Goal: Transaction & Acquisition: Purchase product/service

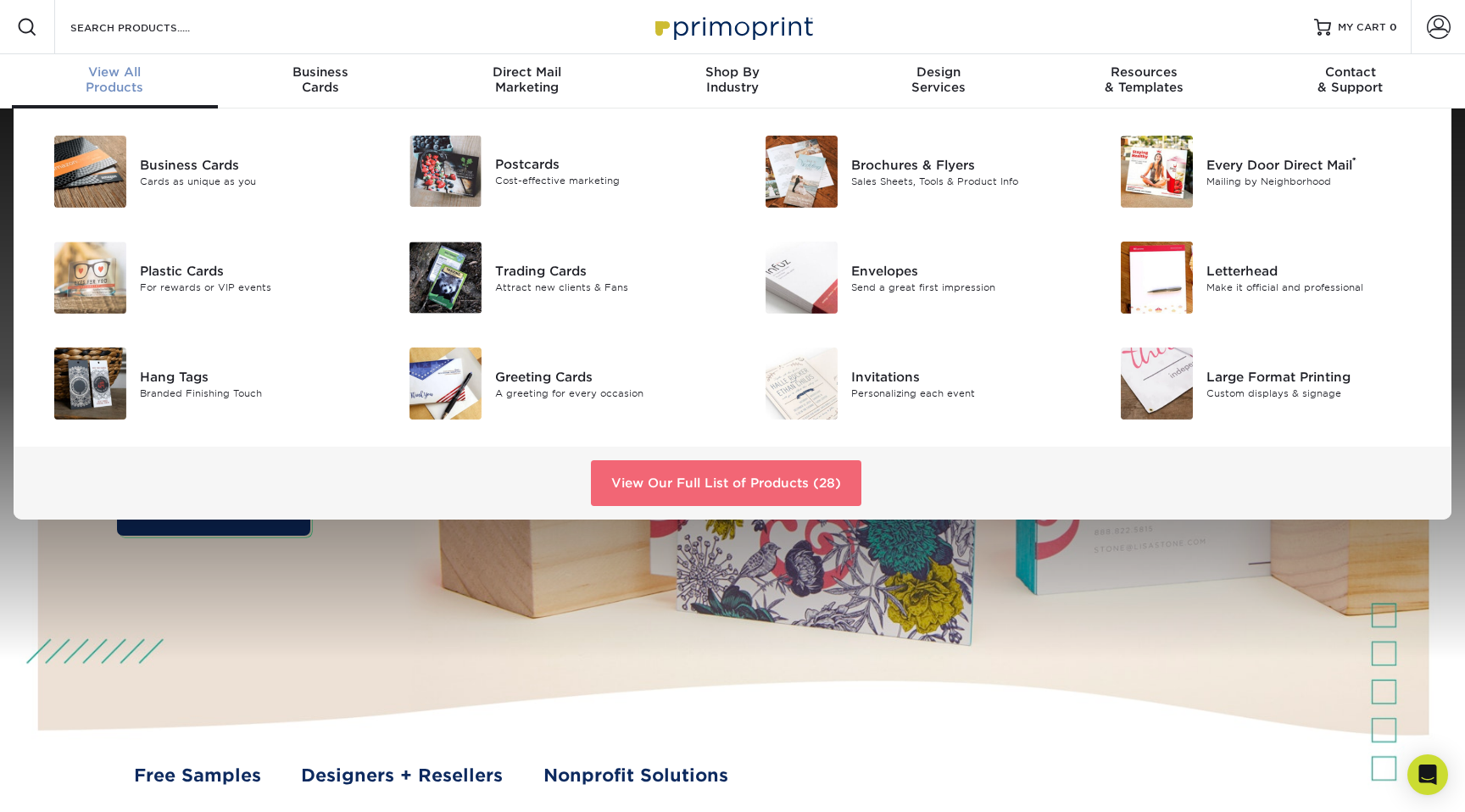
click at [737, 473] on link "View Our Full List of Products (28)" at bounding box center [727, 483] width 271 height 46
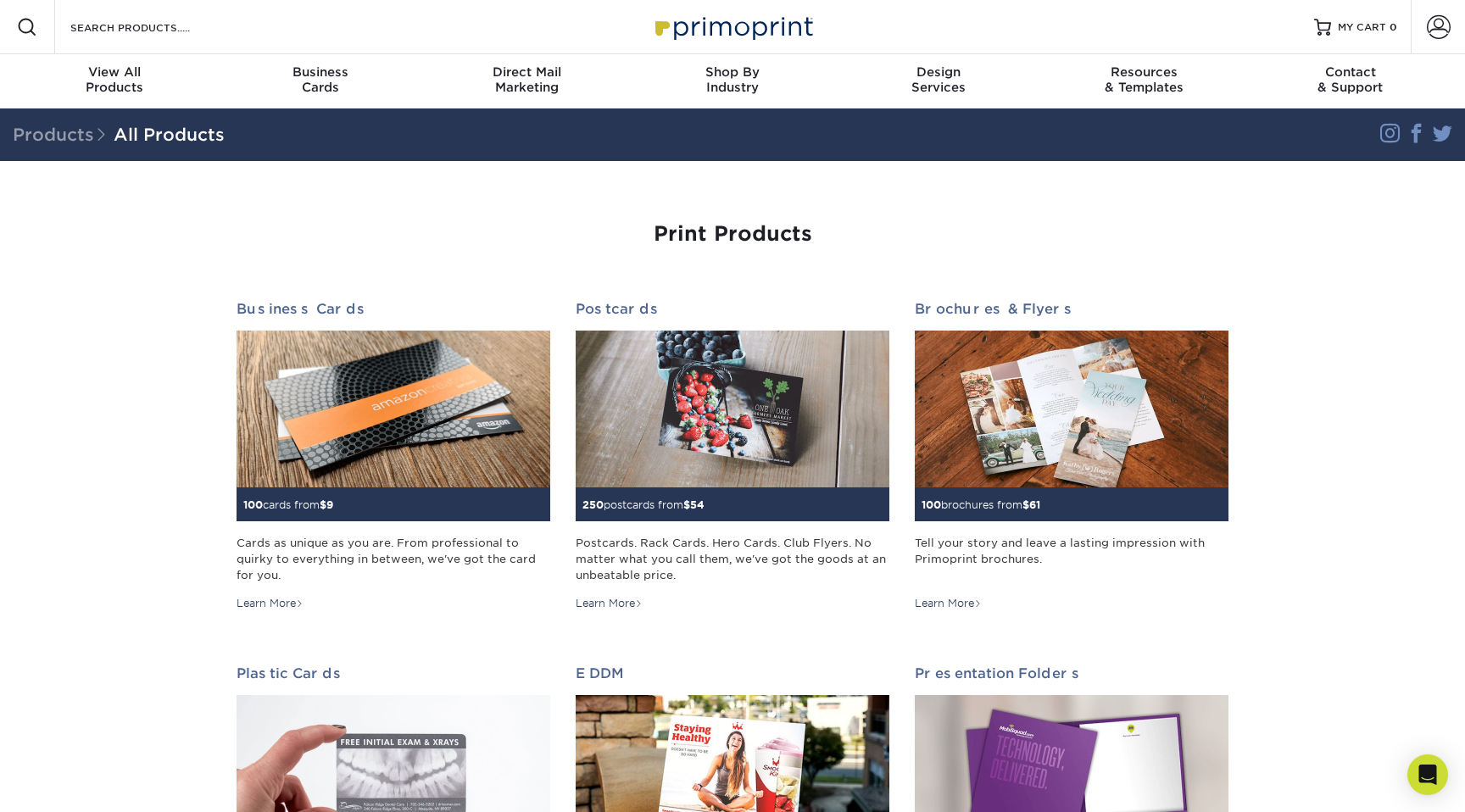
click at [548, 25] on div "Resources Menu Search Products Account SIGN IN CREATE AN ACCOUNT forgot passwor…" at bounding box center [732, 27] width 1465 height 54
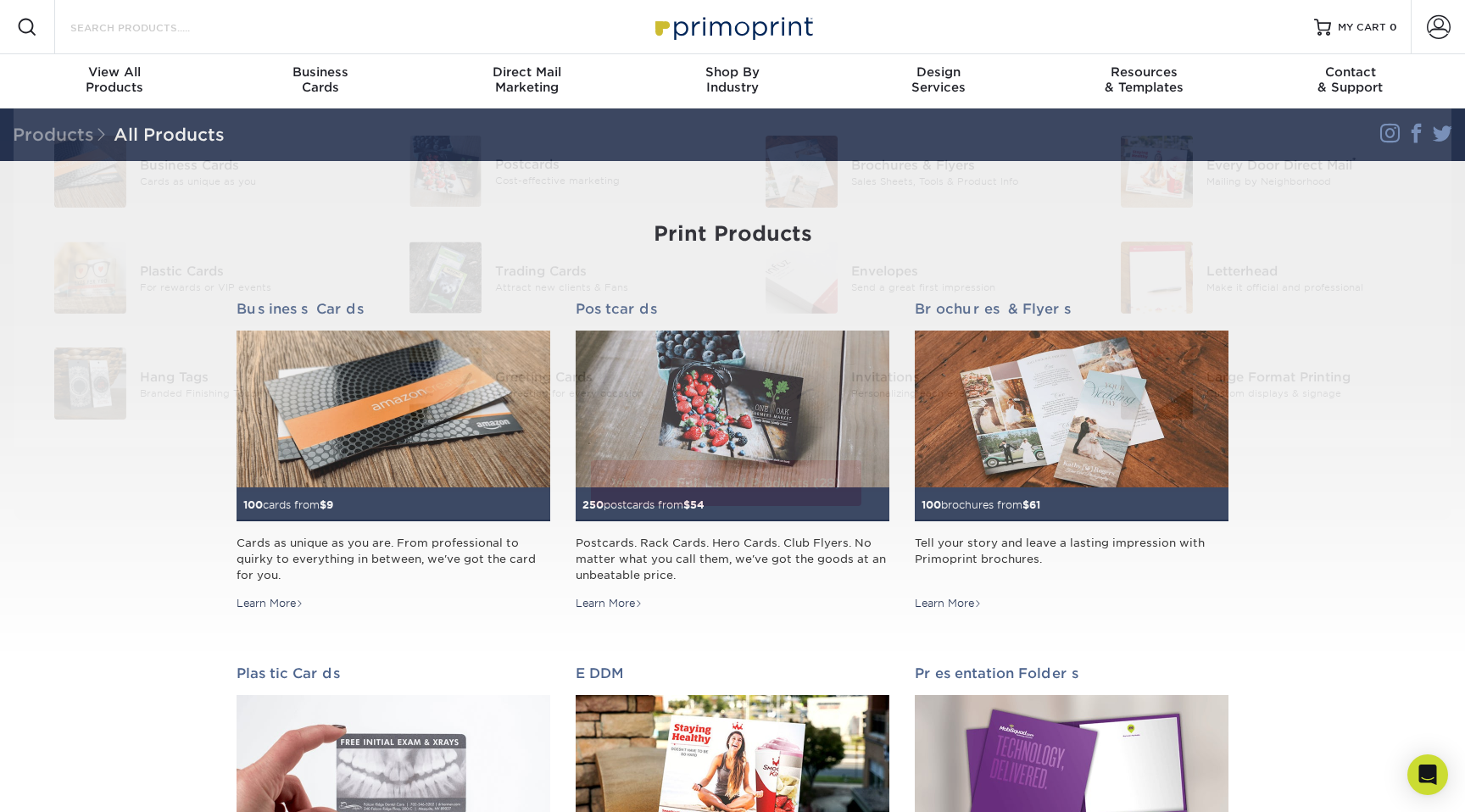
click at [120, 25] on input "Search Products" at bounding box center [152, 27] width 166 height 20
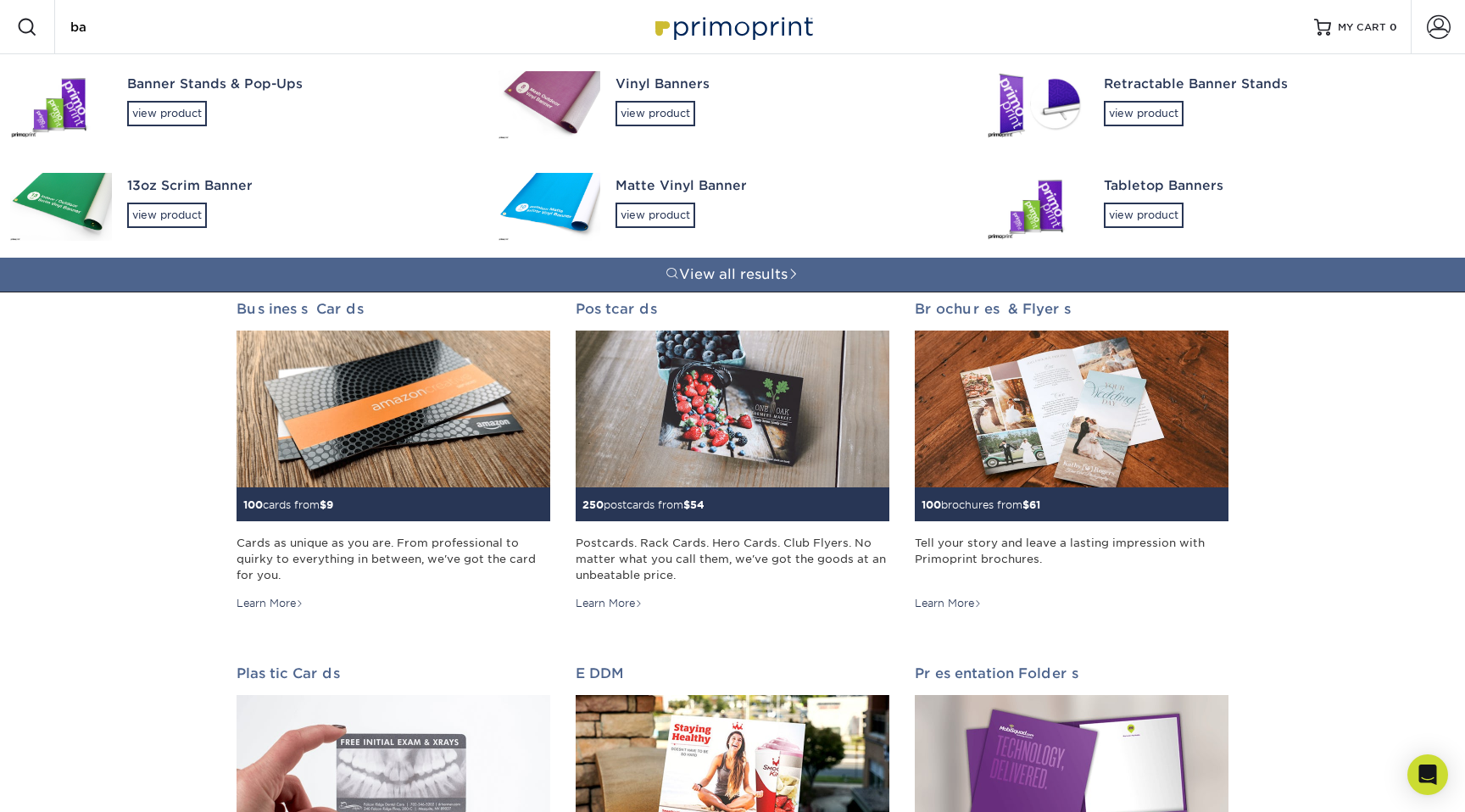
type input "b"
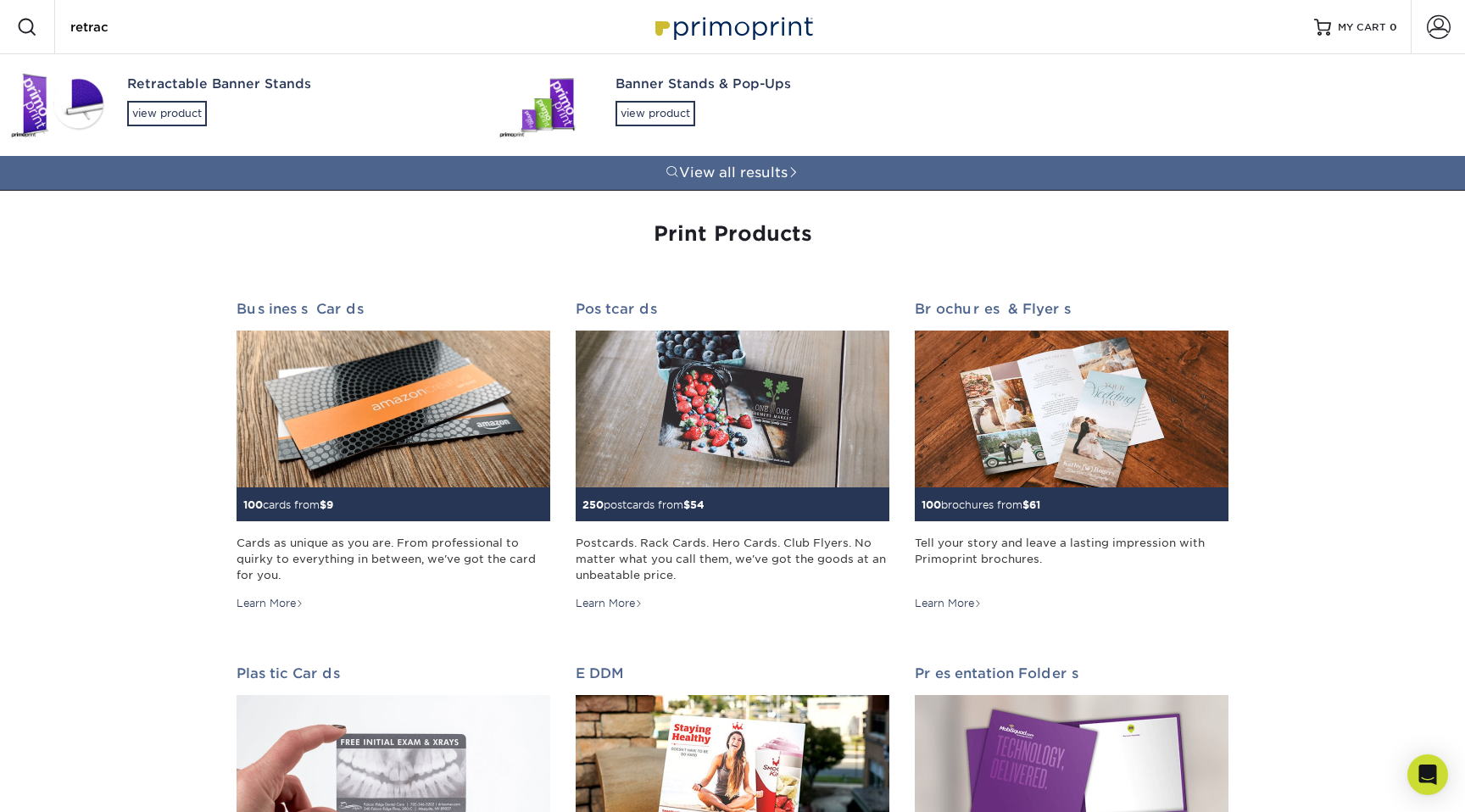
type input "retrac"
click at [270, 87] on div "Retractable Banner Stands" at bounding box center [297, 84] width 341 height 19
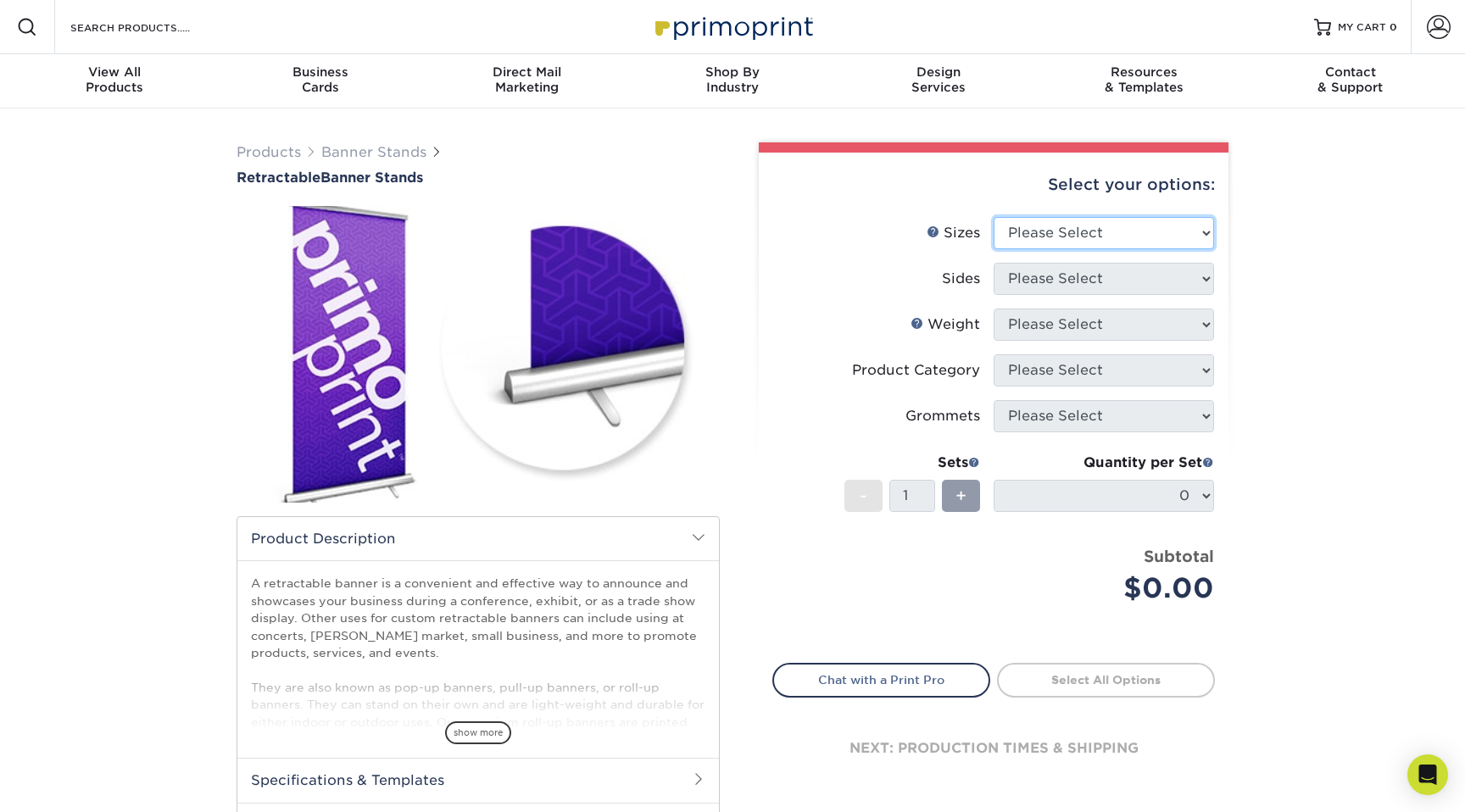
click at [1079, 241] on select "Please Select 24" x 60" 33" x 80" 47" x 80"" at bounding box center [1103, 233] width 220 height 32
click at [994, 217] on select "Please Select 24" x 60" 33" x 80" 47" x 80"" at bounding box center [1103, 233] width 220 height 32
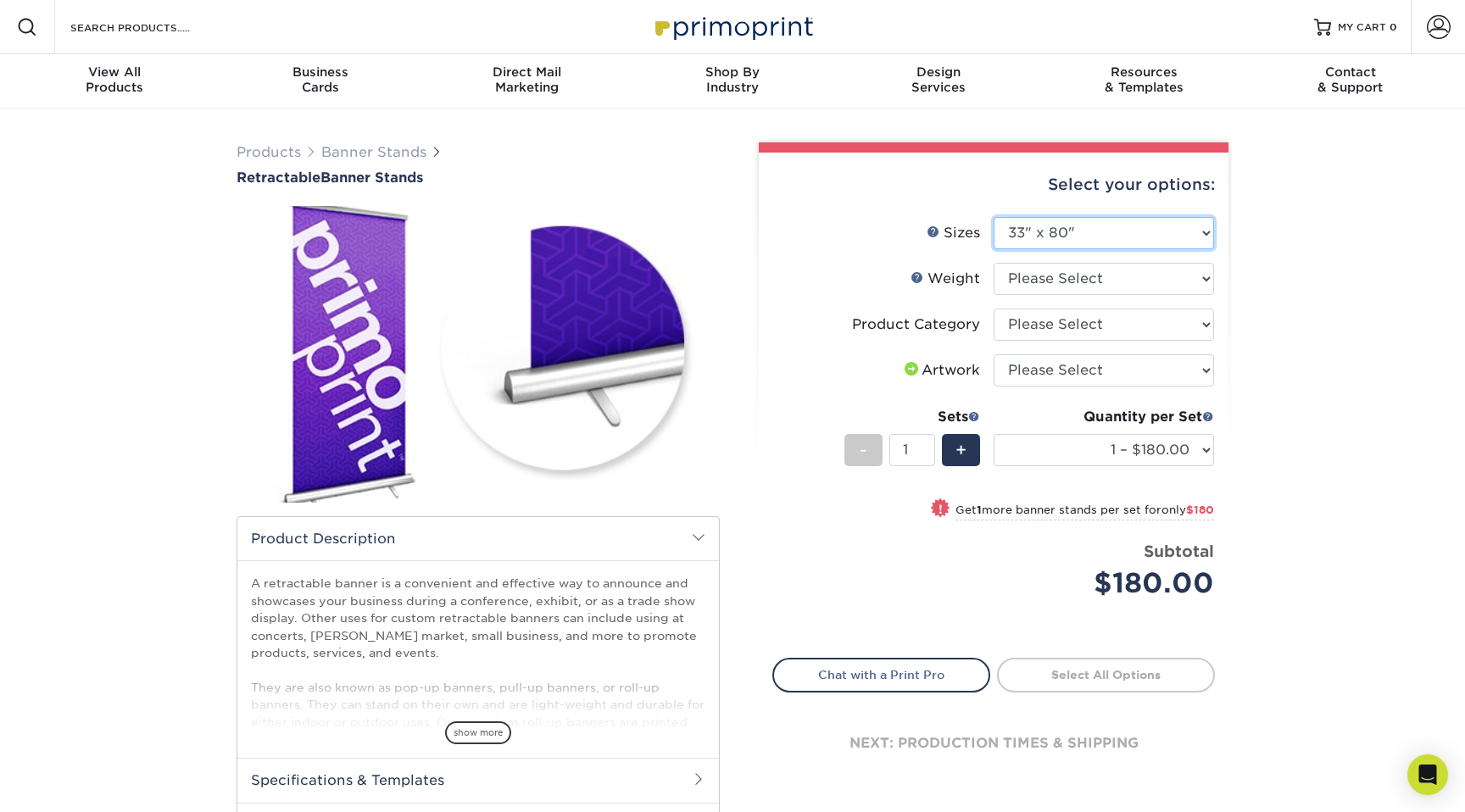
click at [1081, 235] on select "Please Select 24" x 60" 33" x 80" 47" x 80"" at bounding box center [1103, 233] width 220 height 32
select select "47.00x80.00"
click at [994, 217] on select "Please Select 24" x 60" 33" x 80" 47" x 80"" at bounding box center [1103, 233] width 220 height 32
select select "-1"
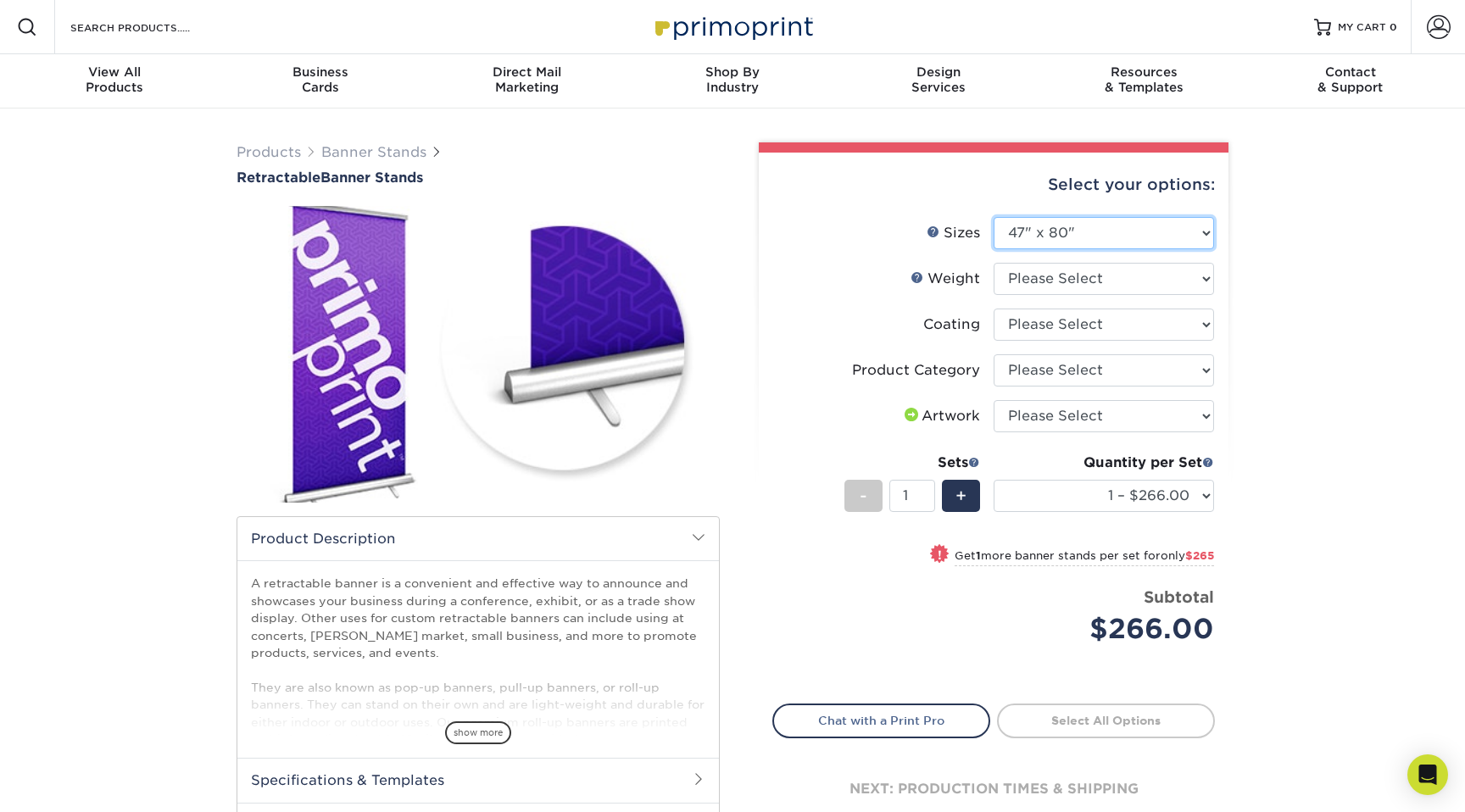
click at [1076, 238] on select "Please Select 24" x 60" 33" x 80" 47" x 80"" at bounding box center [1103, 233] width 220 height 32
select select "24.00x60.00"
click at [994, 217] on select "Please Select 24" x 60" 33" x 80" 47" x 80"" at bounding box center [1103, 233] width 220 height 32
select select "-1"
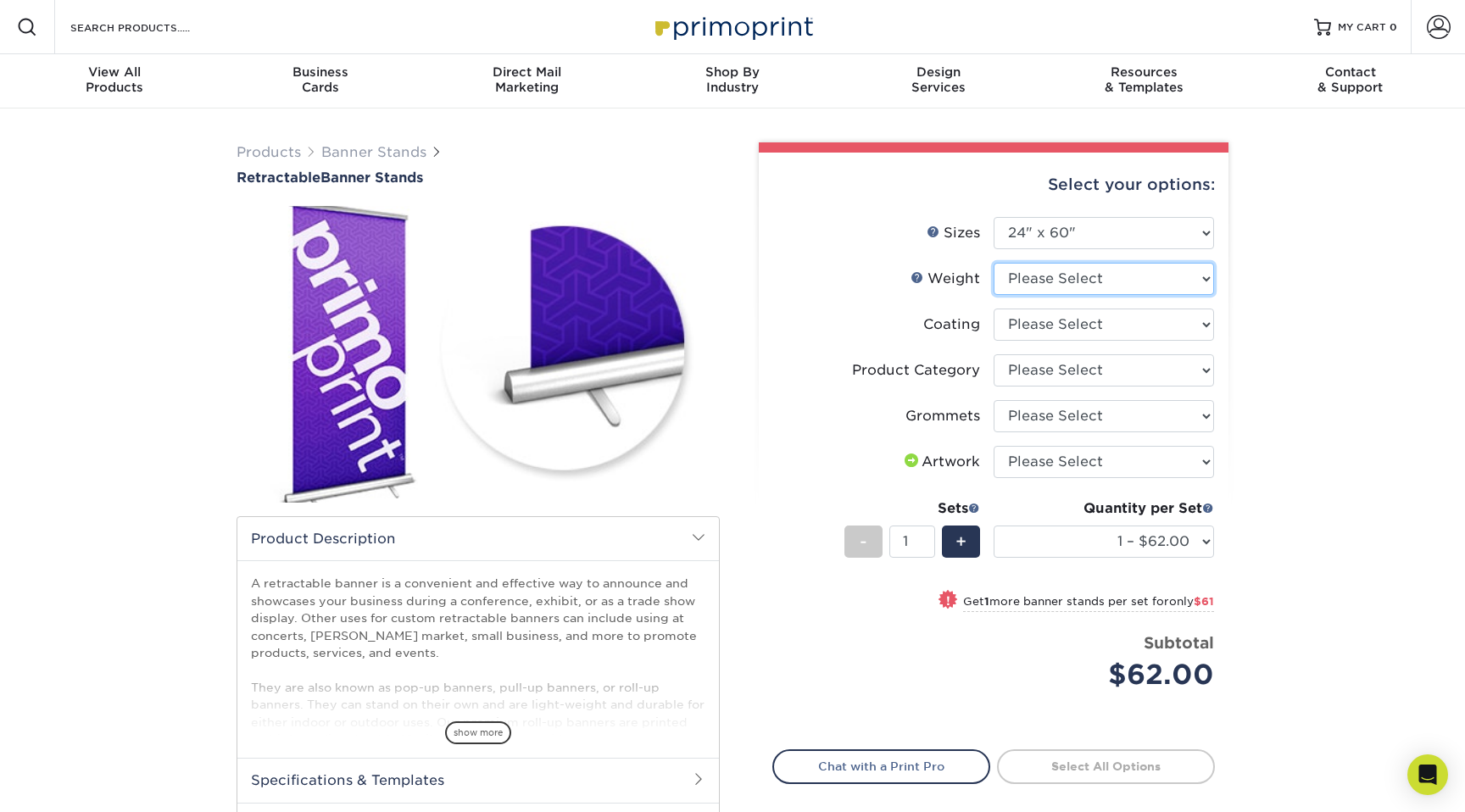
click at [1046, 278] on select "Please Select 10MIL" at bounding box center [1103, 278] width 220 height 32
select select "10MIL"
click at [994, 262] on select "Please Select 10MIL" at bounding box center [1103, 278] width 220 height 32
click at [1046, 326] on select at bounding box center [1103, 324] width 220 height 32
select select "3e7618de-abca-4bda-9f97-8b9129e913d8"
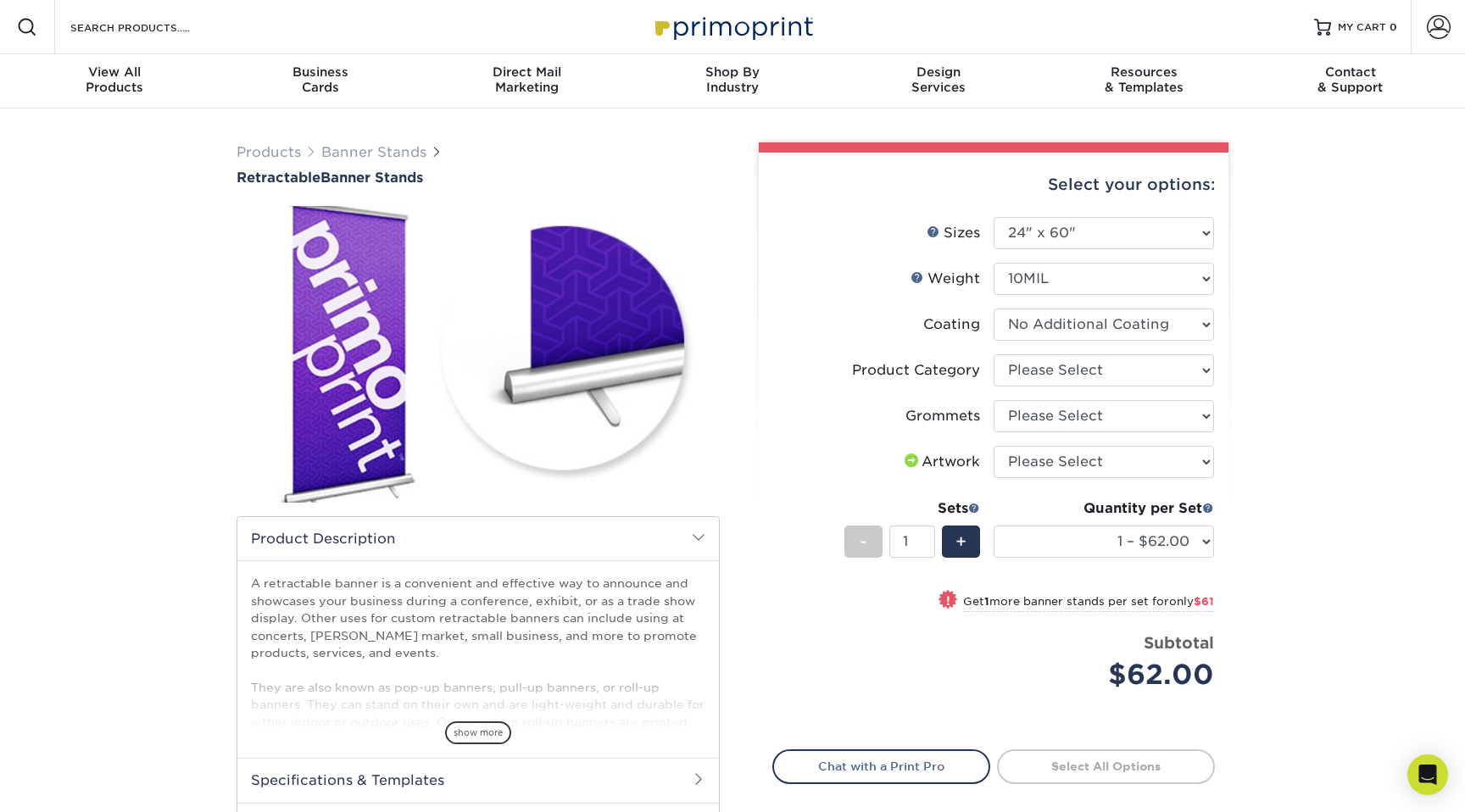
click at [994, 308] on select at bounding box center [1103, 324] width 220 height 32
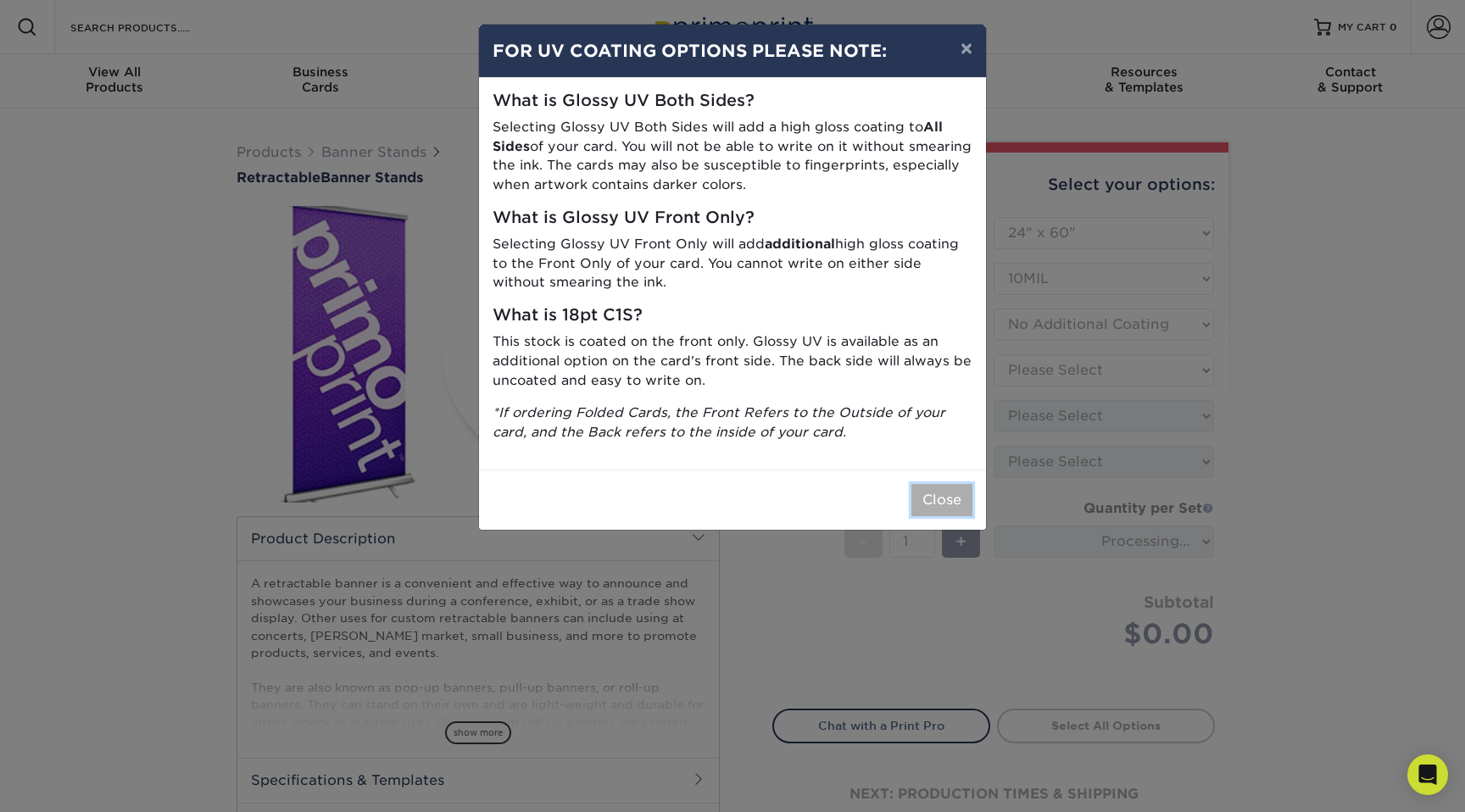
click at [937, 504] on button "Close" at bounding box center [942, 500] width 61 height 32
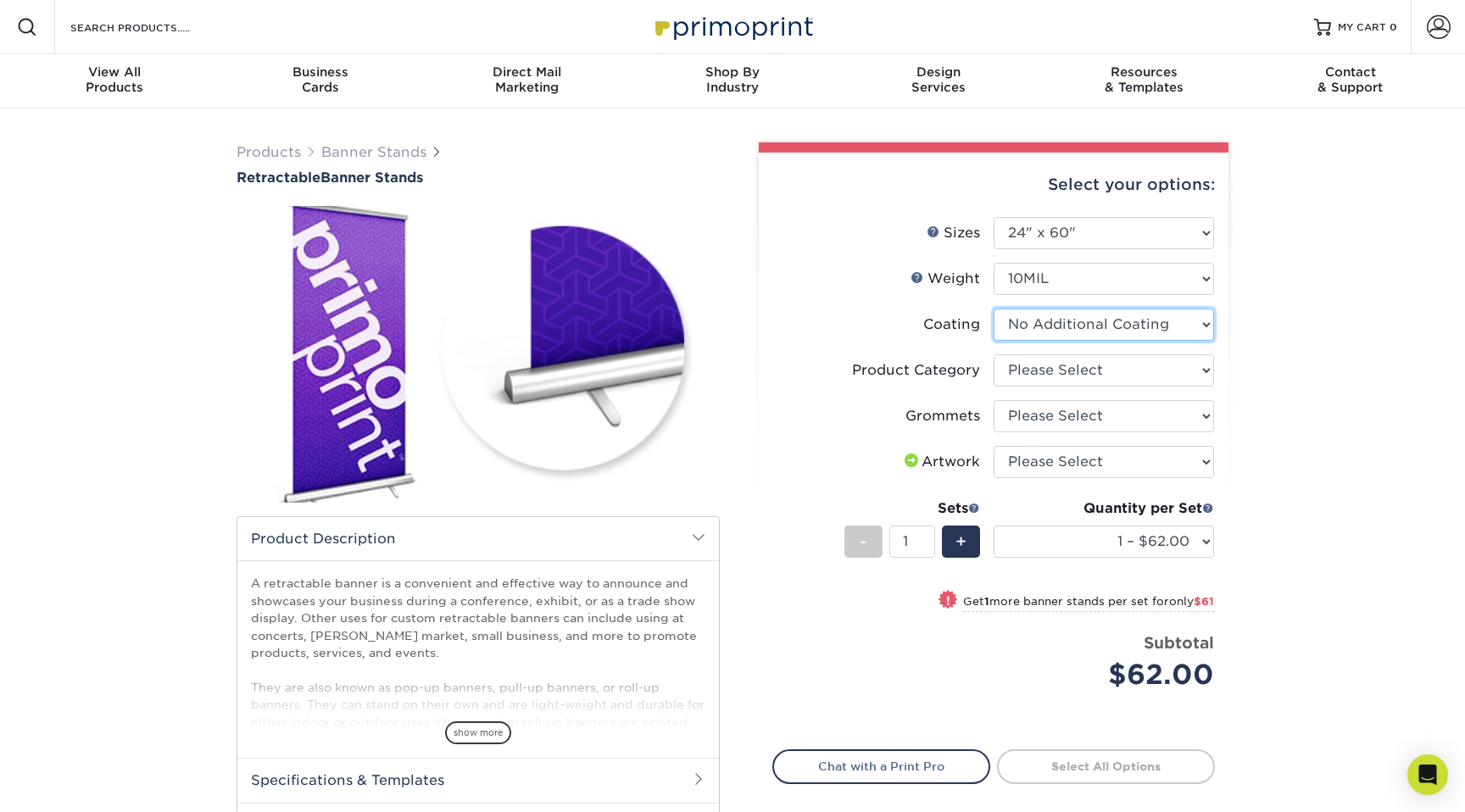
click at [1092, 318] on select at bounding box center [1103, 324] width 220 height 32
click at [1078, 371] on select "Please Select Economy Collapsible Banner Stand" at bounding box center [1103, 370] width 220 height 32
select select "04d2fd70-9dfc-4e71-b811-ad8e877b92c4"
click at [994, 354] on select "Please Select Economy Collapsible Banner Stand" at bounding box center [1103, 370] width 220 height 32
click at [1075, 420] on select "Please Select Yes, Grommet All 4 Corners" at bounding box center [1103, 415] width 220 height 32
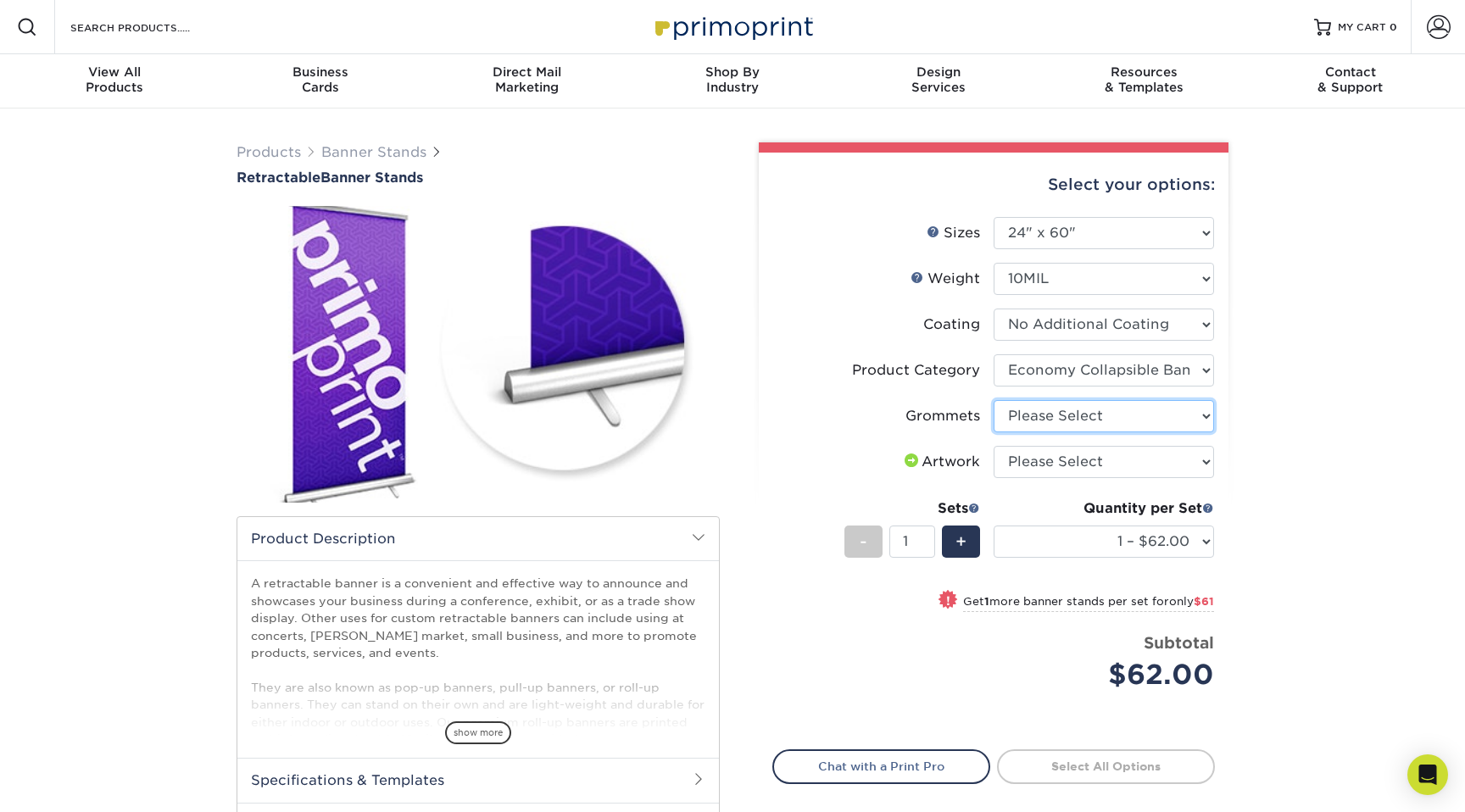
select select "ce33bba6-a87b-4293-934d-6f372bdce3e6"
click at [994, 400] on select "Please Select Yes, Grommet All 4 Corners" at bounding box center [1103, 415] width 220 height 32
click at [1082, 465] on select "Please Select I will upload files I need a design - $50" at bounding box center [1103, 461] width 220 height 32
select select "upload"
click at [994, 446] on select "Please Select I will upload files I need a design - $50" at bounding box center [1103, 461] width 220 height 32
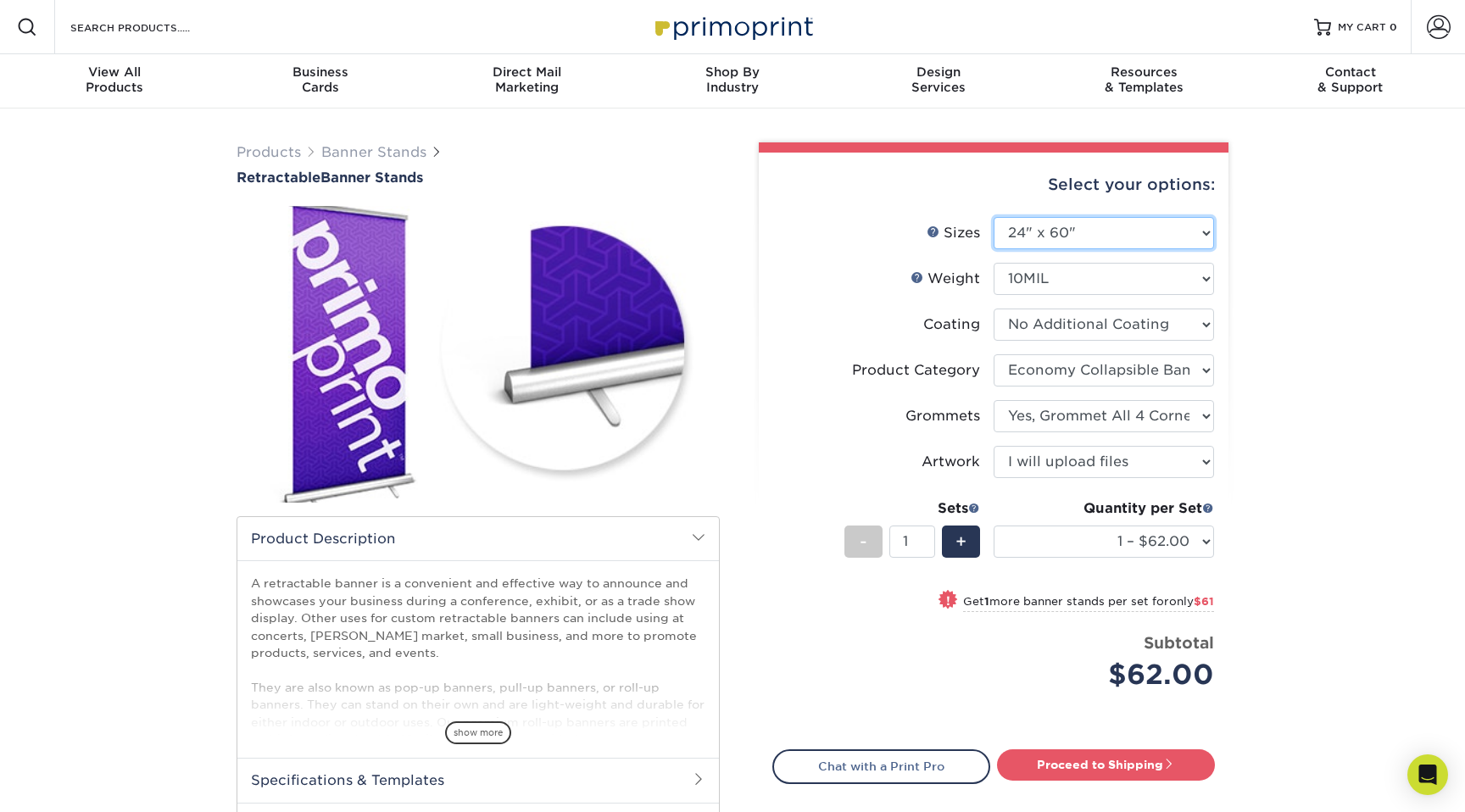
click at [1077, 230] on select "Please Select 24" x 60" 33" x 80" 47" x 80"" at bounding box center [1103, 233] width 220 height 32
select select "33.00x80.00"
click at [994, 217] on select "Please Select 24" x 60" 33" x 80" 47" x 80"" at bounding box center [1103, 233] width 220 height 32
select select "-1"
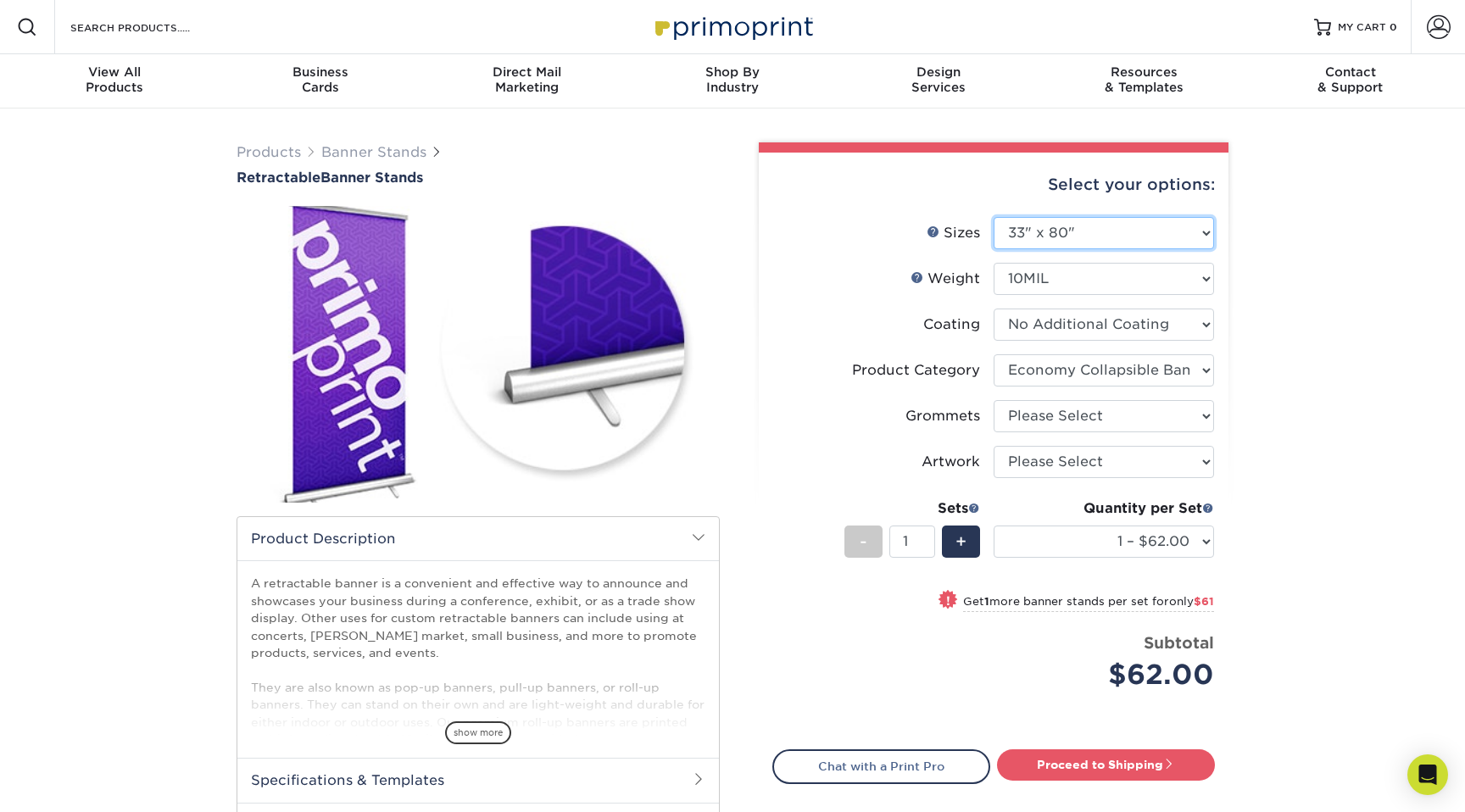
select select "-1"
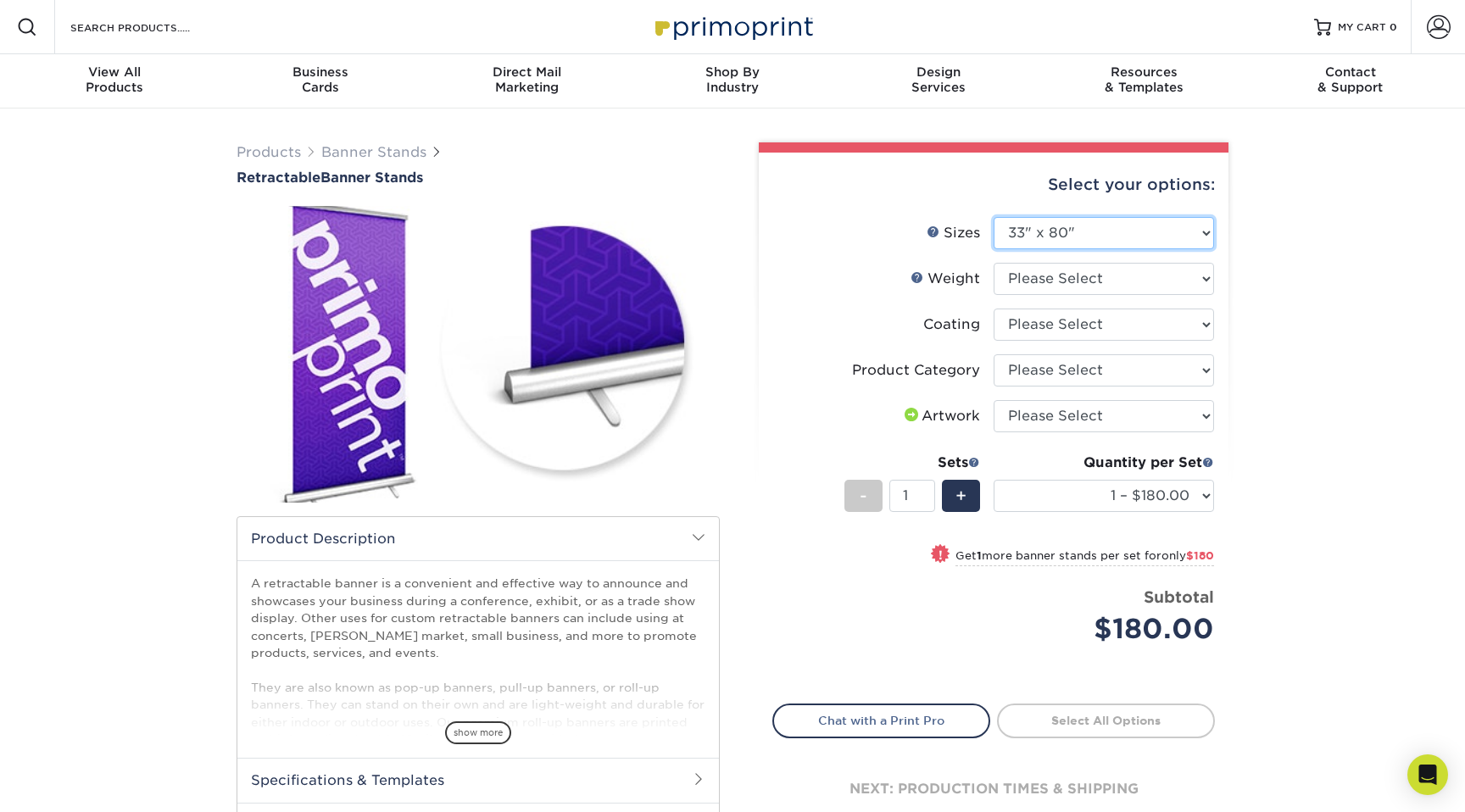
click at [1016, 236] on select "Please Select 24" x 60" 33" x 80" 47" x 80"" at bounding box center [1103, 233] width 220 height 32
click at [1075, 229] on select "Please Select 24" x 60" 33" x 80" 47" x 80"" at bounding box center [1103, 233] width 220 height 32
select select "24.00x60.00"
click at [994, 217] on select "Please Select 24" x 60" 33" x 80" 47" x 80"" at bounding box center [1103, 233] width 220 height 32
select select "-1"
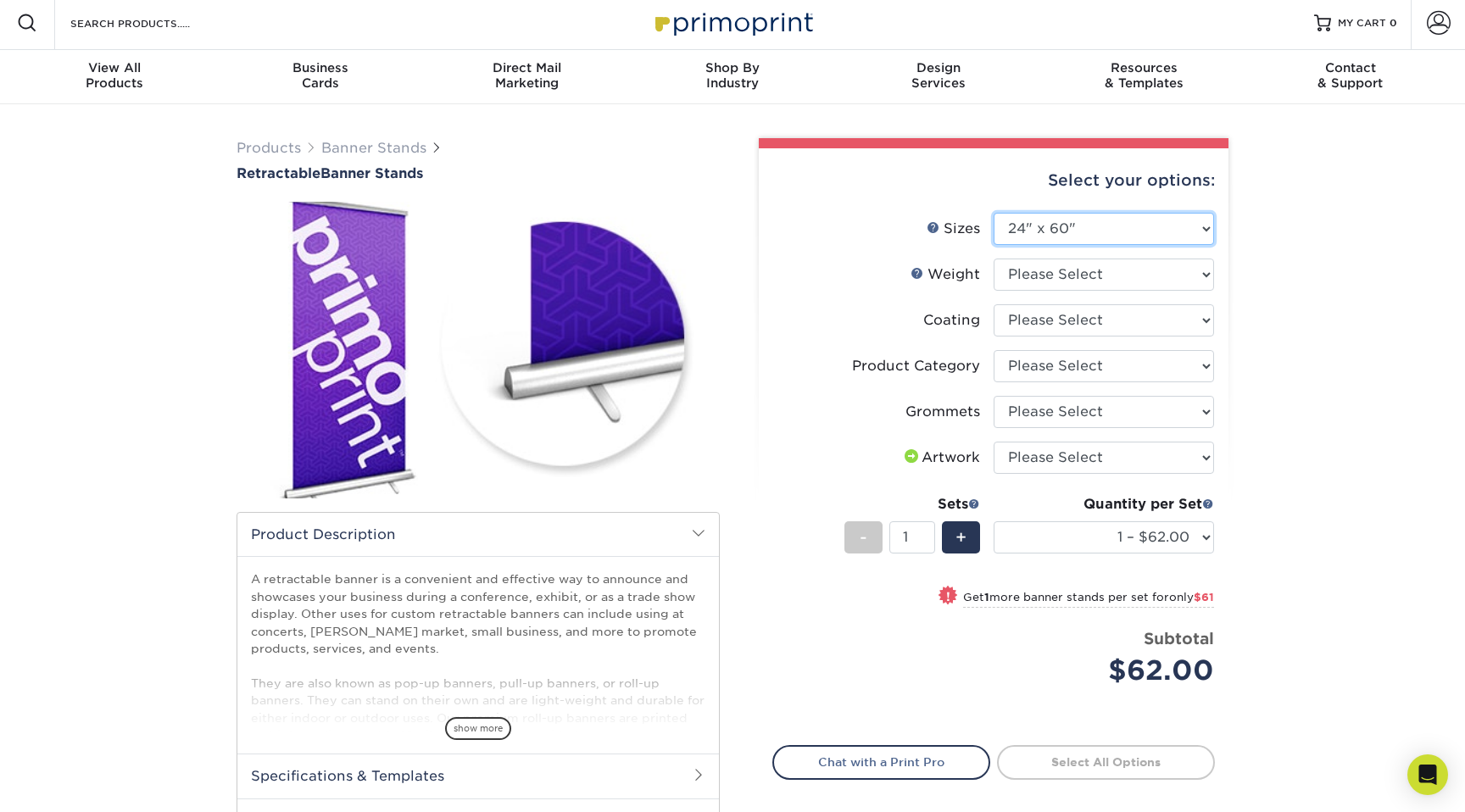
scroll to position [45, 0]
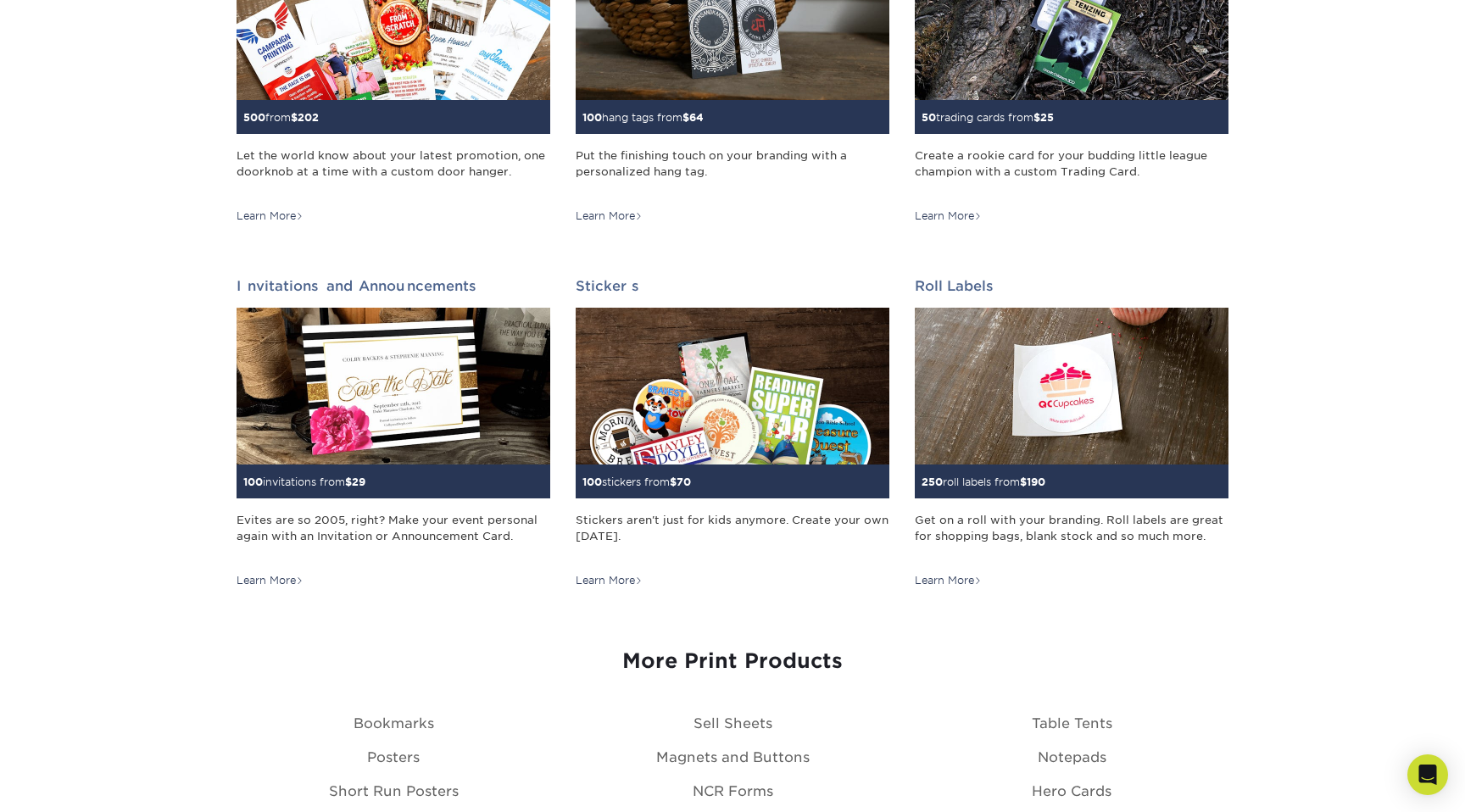
scroll to position [1499, 0]
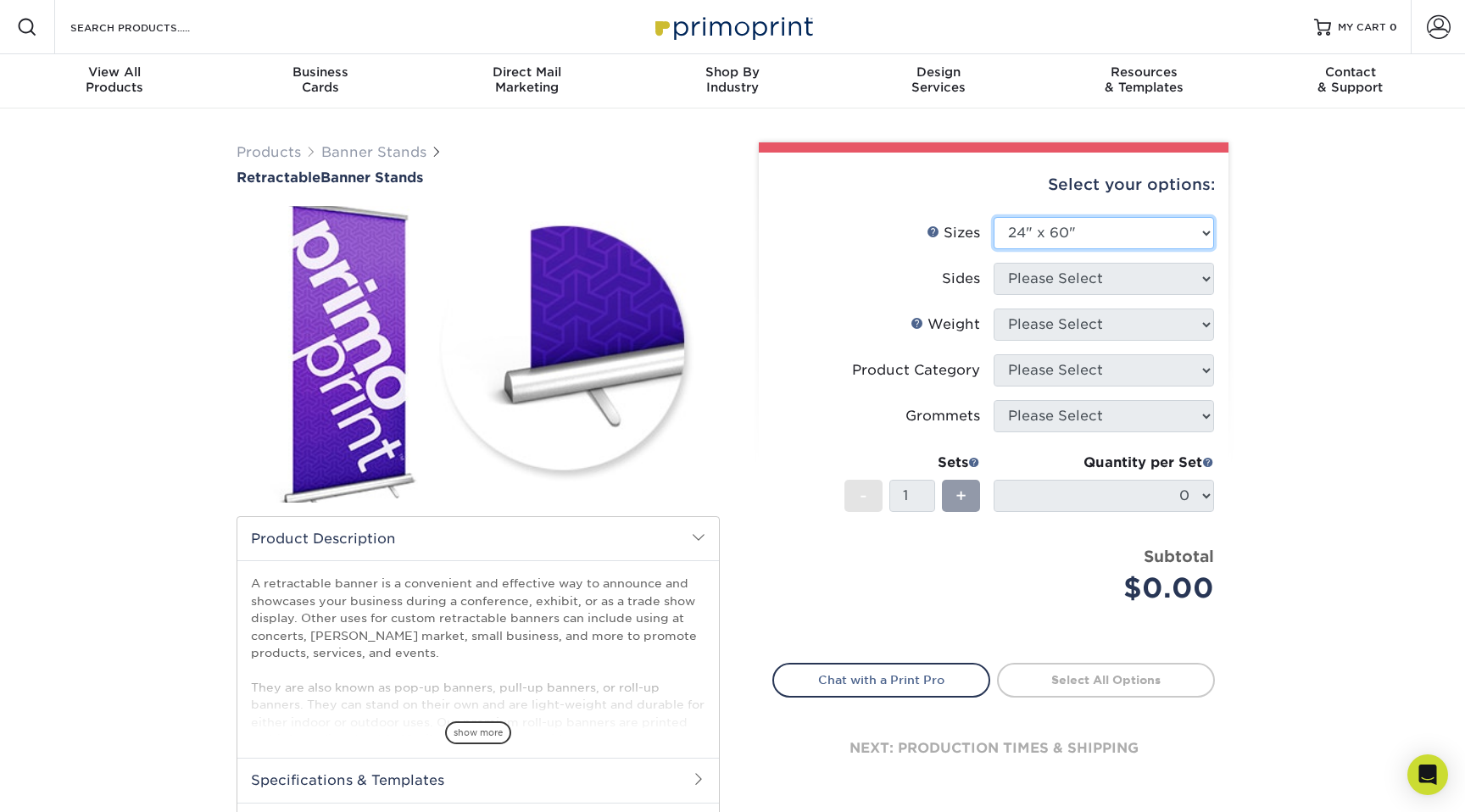
click at [1137, 239] on select "Please Select 24" x 60" 33" x 80" 47" x 80"" at bounding box center [1103, 233] width 220 height 32
click at [994, 217] on select "Please Select 24" x 60" 33" x 80" 47" x 80"" at bounding box center [1103, 233] width 220 height 32
click at [1192, 245] on select "Please Select 24" x 60" 33" x 80" 47" x 80"" at bounding box center [1103, 233] width 220 height 32
click at [994, 217] on select "Please Select 24" x 60" 33" x 80" 47" x 80"" at bounding box center [1103, 233] width 220 height 32
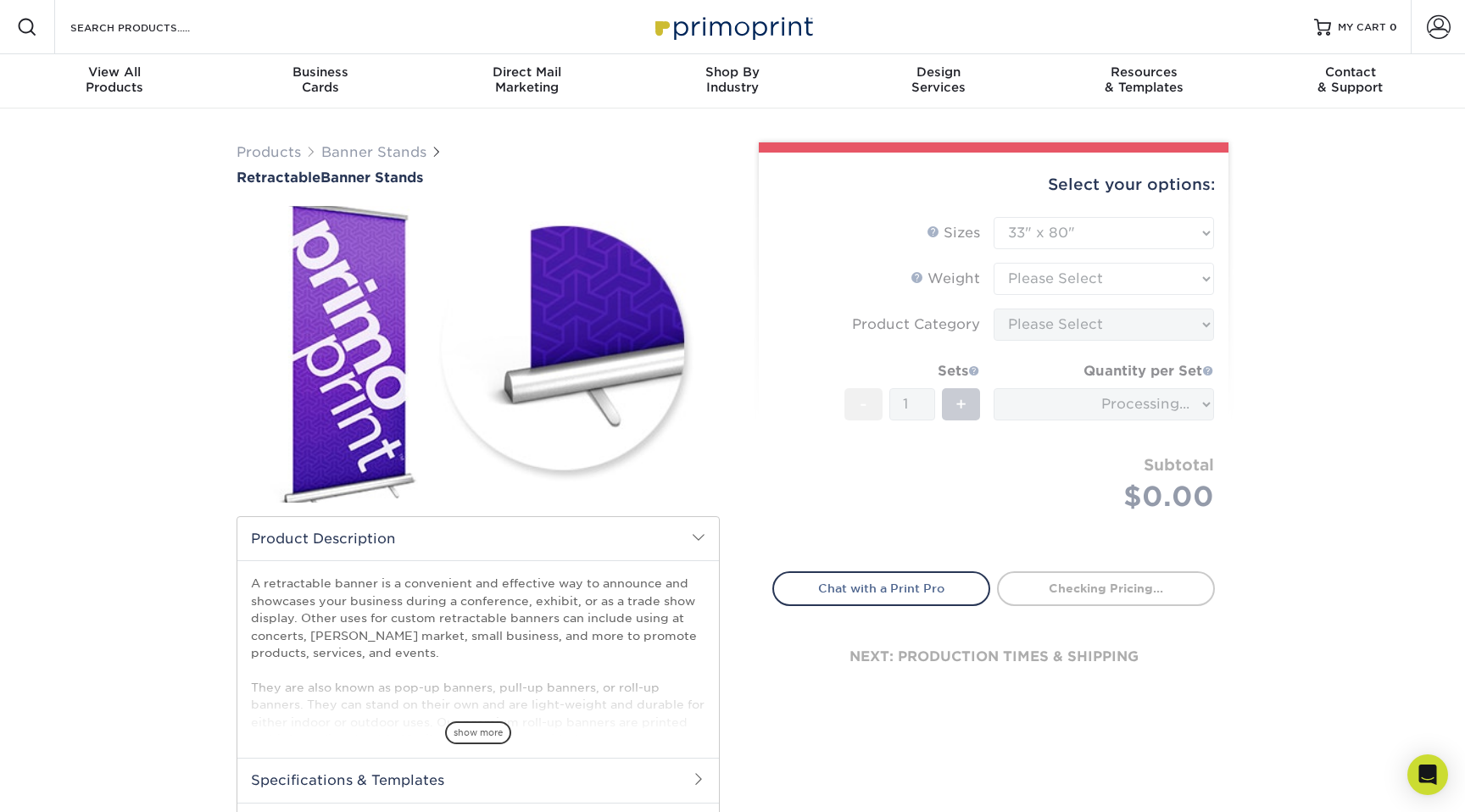
click at [1162, 236] on form "Sizes Help Sizes Please Select 24" x 60" 33" x 80" 47" x 80" - 1" at bounding box center [994, 385] width 443 height 335
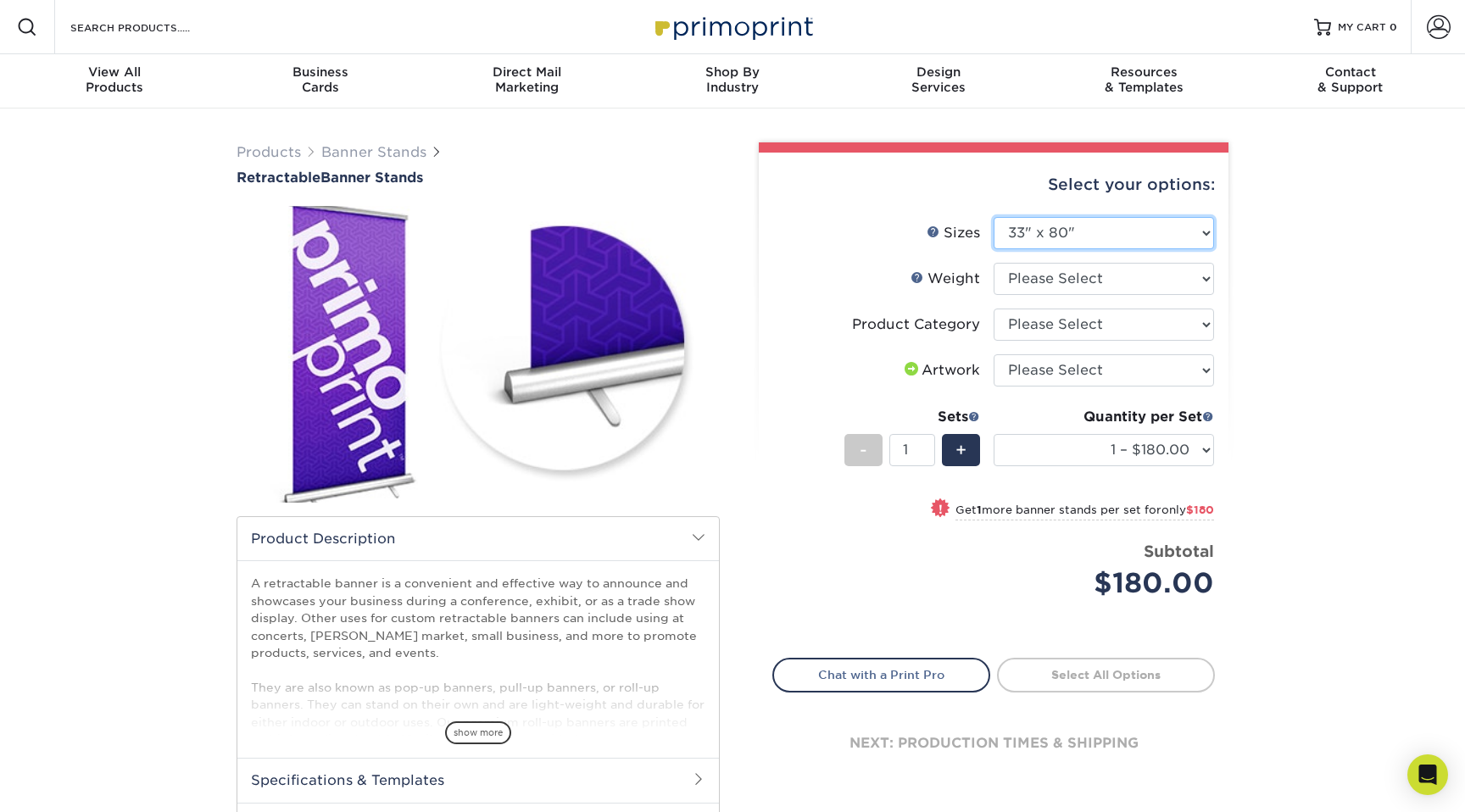
click at [1162, 236] on select "Please Select 24" x 60" 33" x 80" 47" x 80"" at bounding box center [1103, 233] width 220 height 32
select select "24.00x60.00"
click at [994, 217] on select "Please Select 24" x 60" 33" x 80" 47" x 80"" at bounding box center [1103, 233] width 220 height 32
select select "-1"
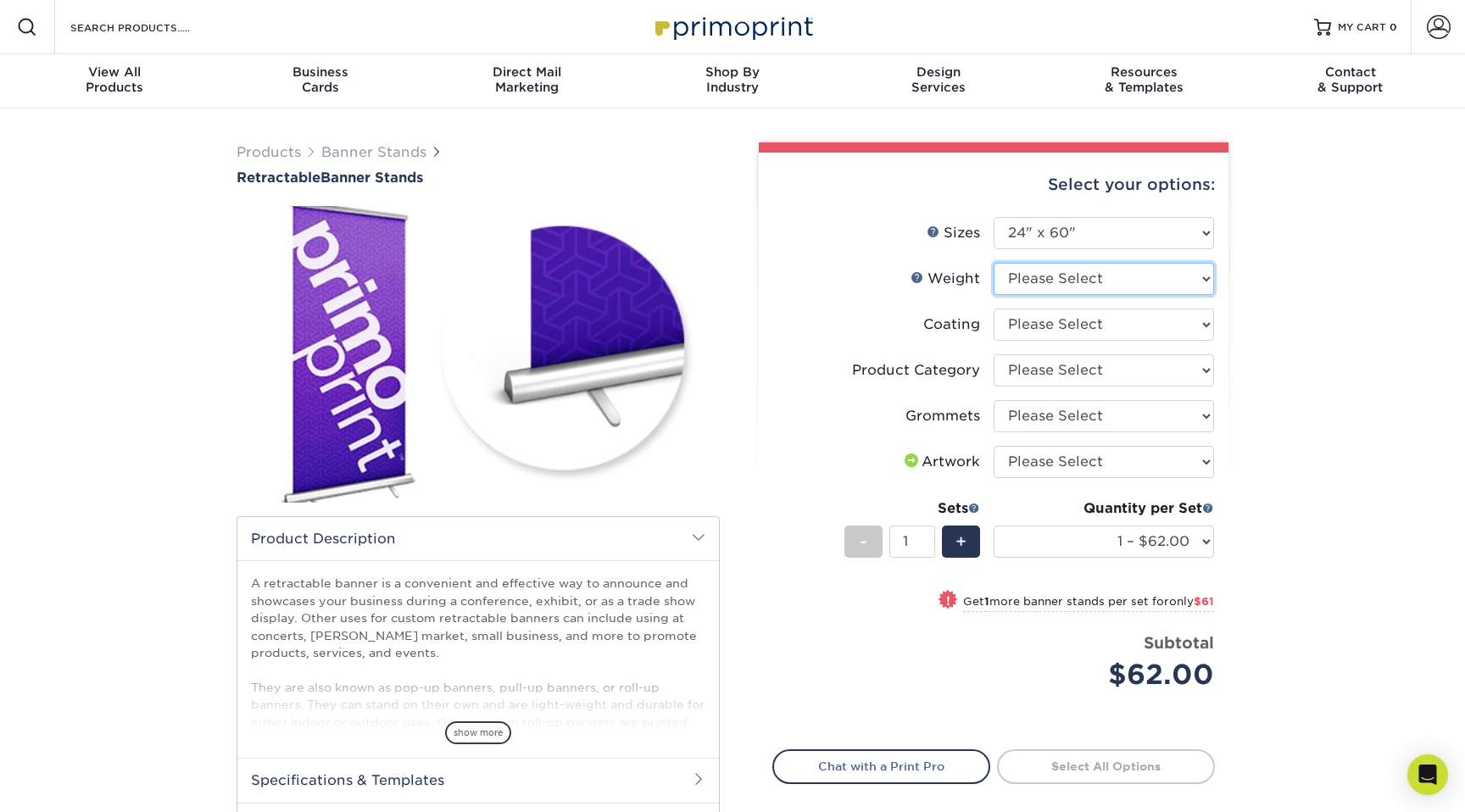
click at [1176, 285] on select "Please Select 10MIL" at bounding box center [1103, 278] width 220 height 32
select select "10MIL"
click at [994, 262] on select "Please Select 10MIL" at bounding box center [1103, 278] width 220 height 32
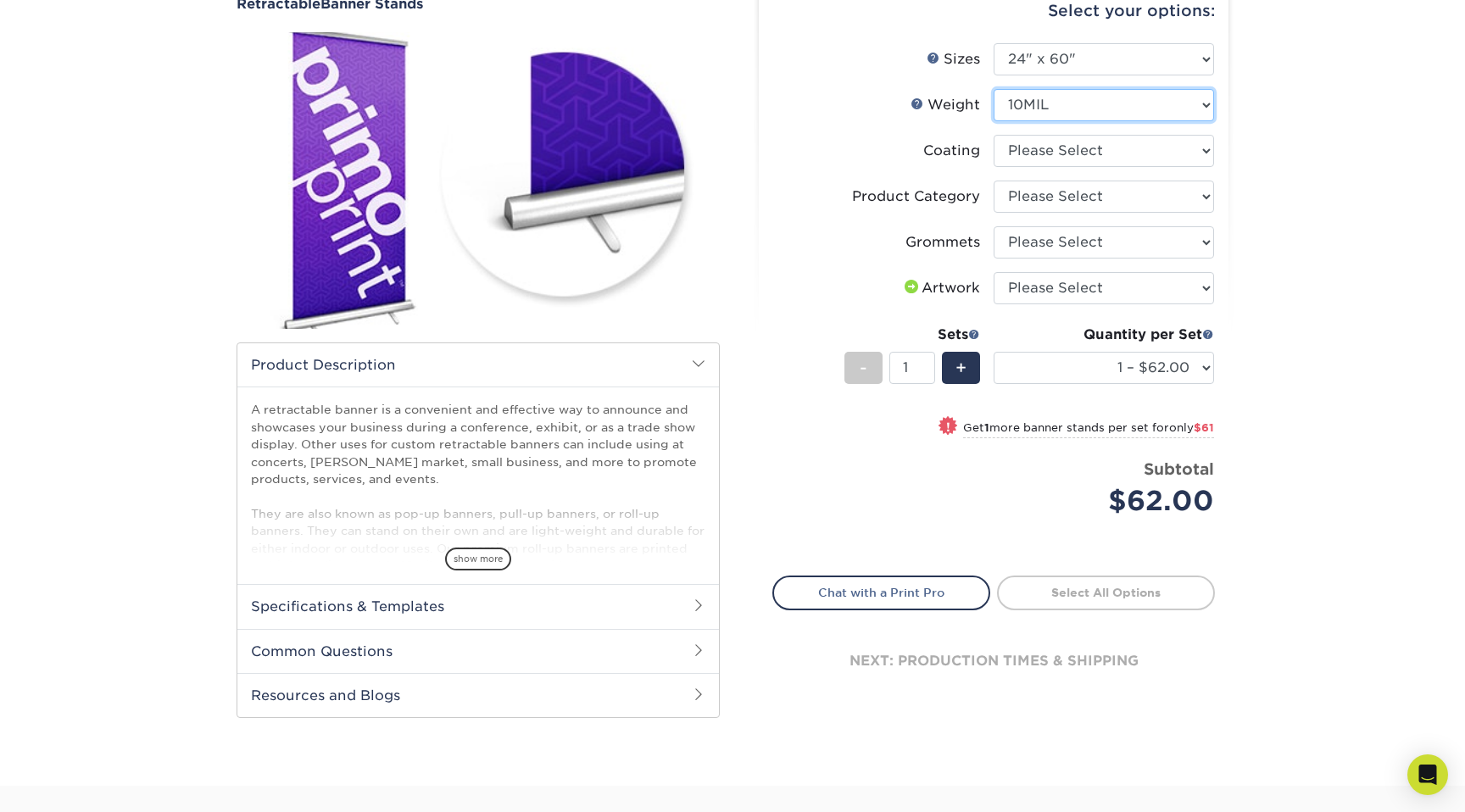
scroll to position [187, 0]
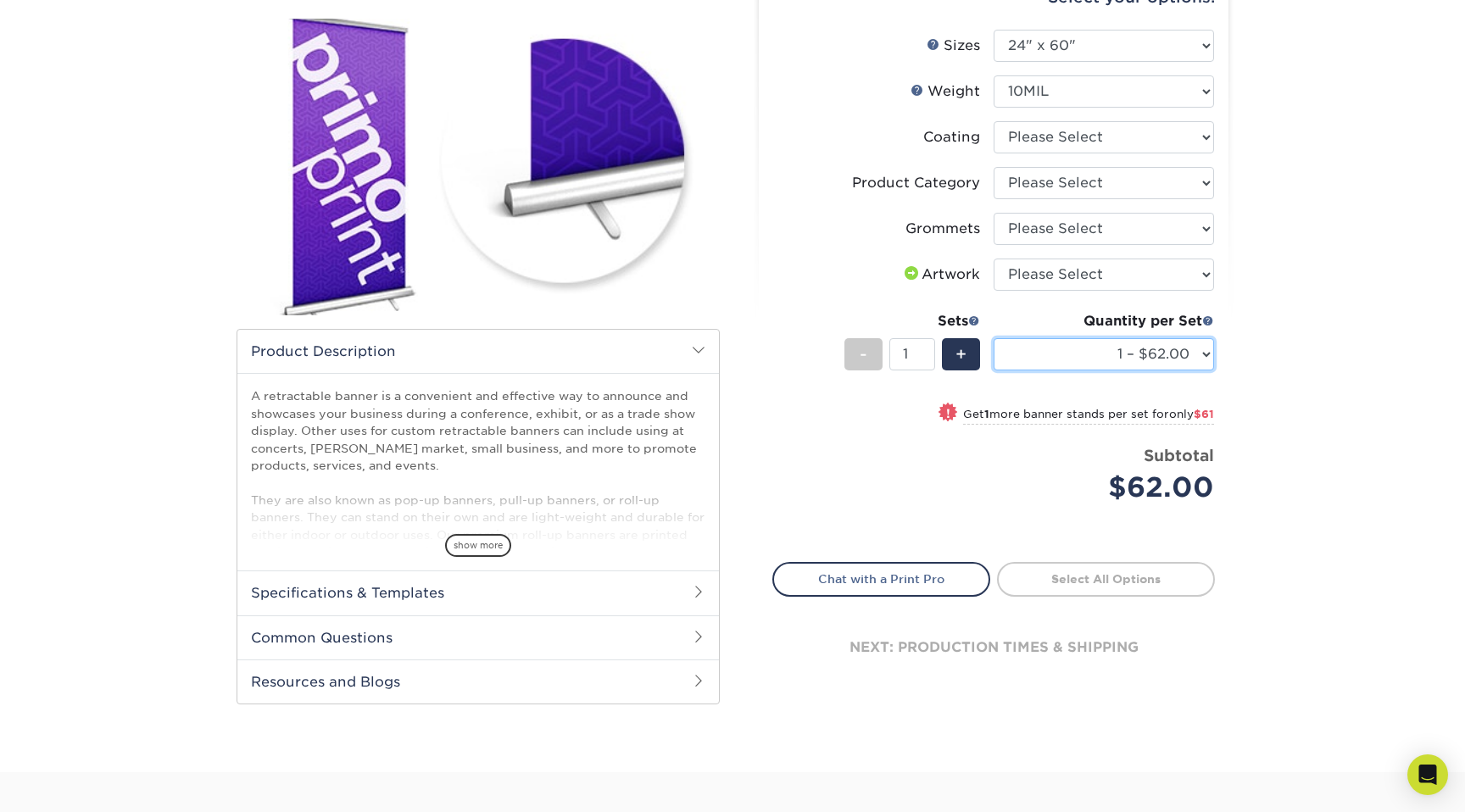
click at [1201, 356] on select "1 – $62.00 2 – $123.00 3 – $184.00 4 – $245.00 5 – $307.00 6 – $368.00 7 – $429…" at bounding box center [1103, 354] width 220 height 32
click at [1207, 322] on span at bounding box center [1207, 320] width 12 height 12
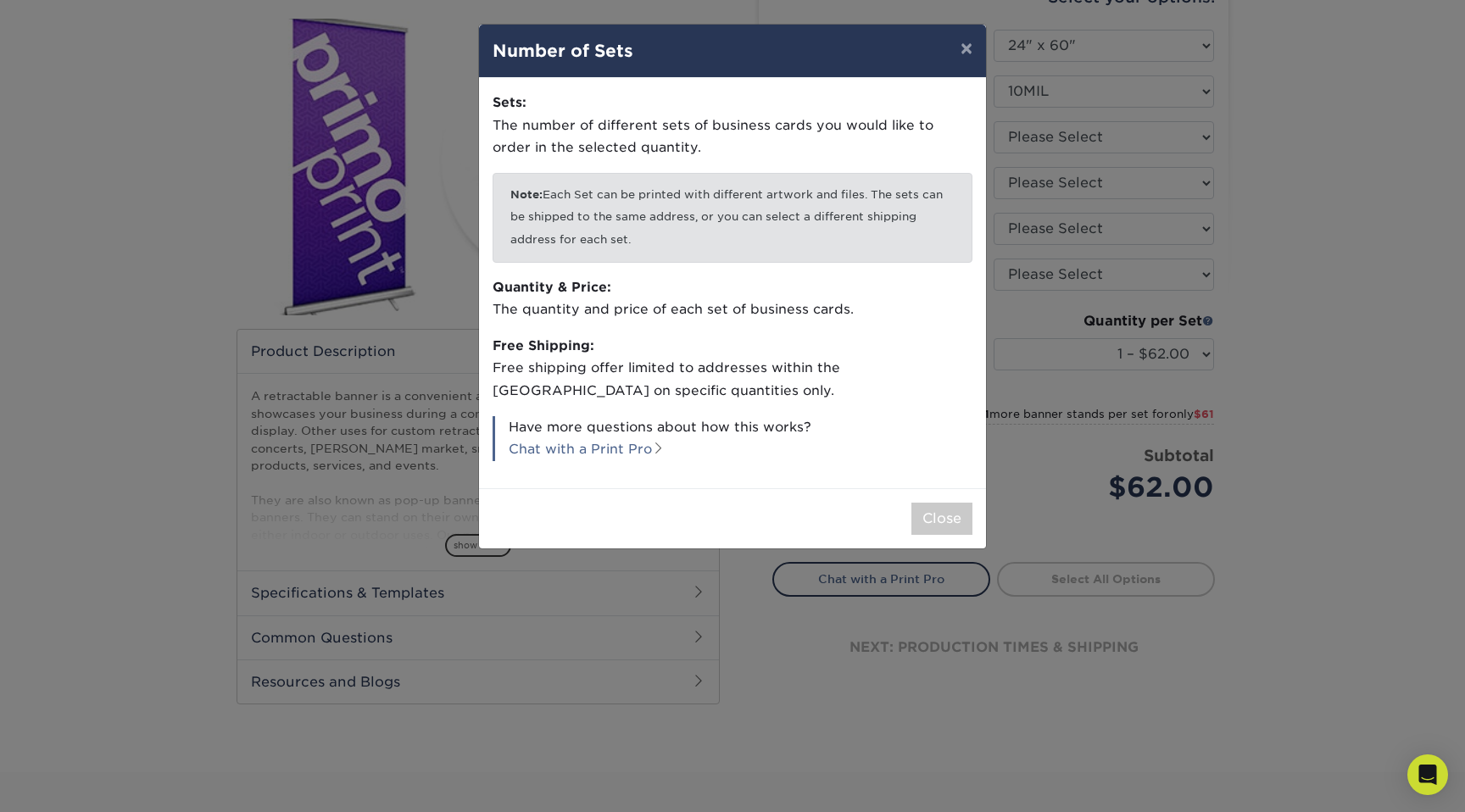
click at [1258, 315] on div "× Number of Sets Sets: The number of different sets of business cards you would…" at bounding box center [732, 406] width 1465 height 812
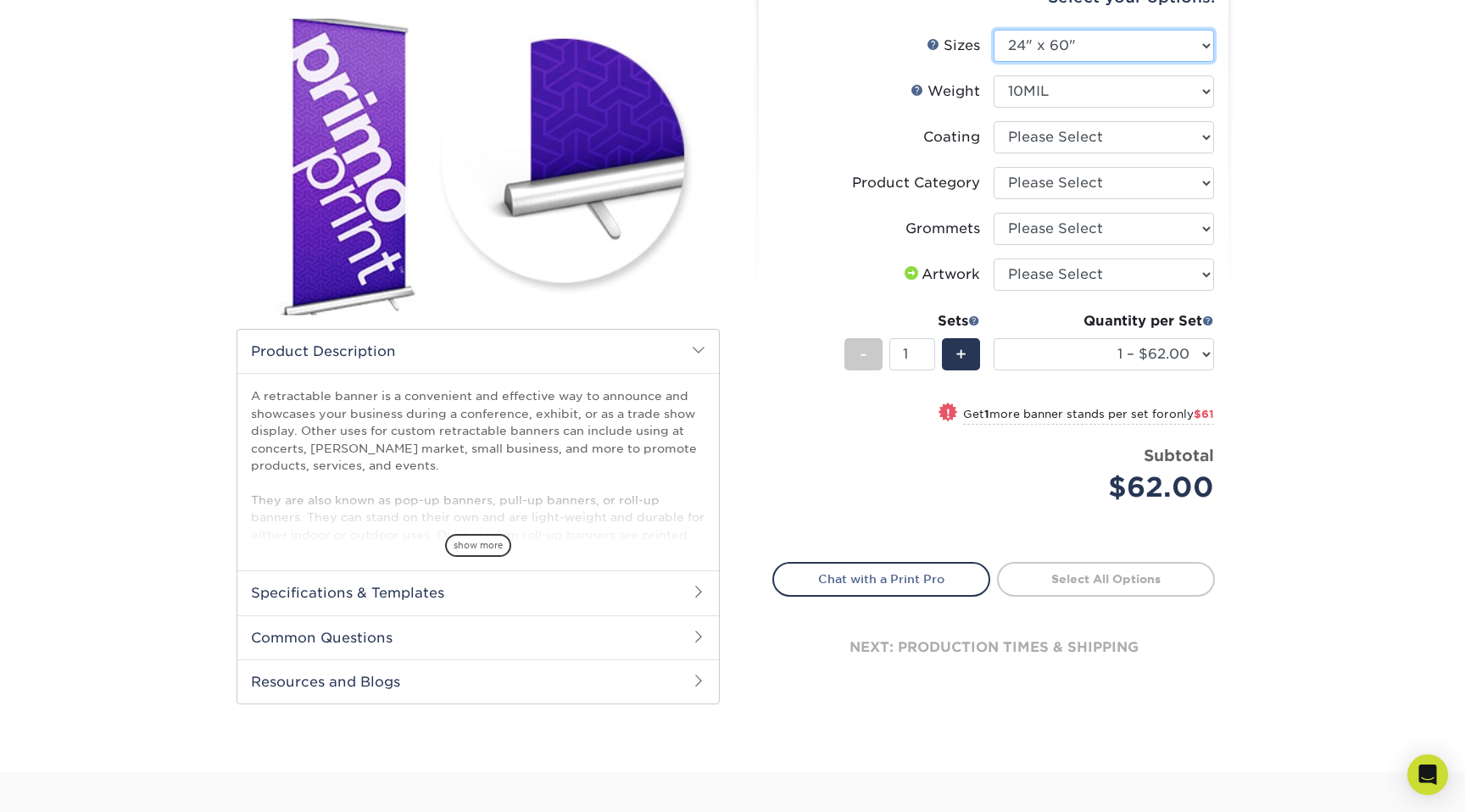
click at [1206, 43] on select "Please Select 24" x 60" 33" x 80" 47" x 80"" at bounding box center [1103, 45] width 220 height 32
click at [488, 542] on span "show more" at bounding box center [478, 545] width 66 height 23
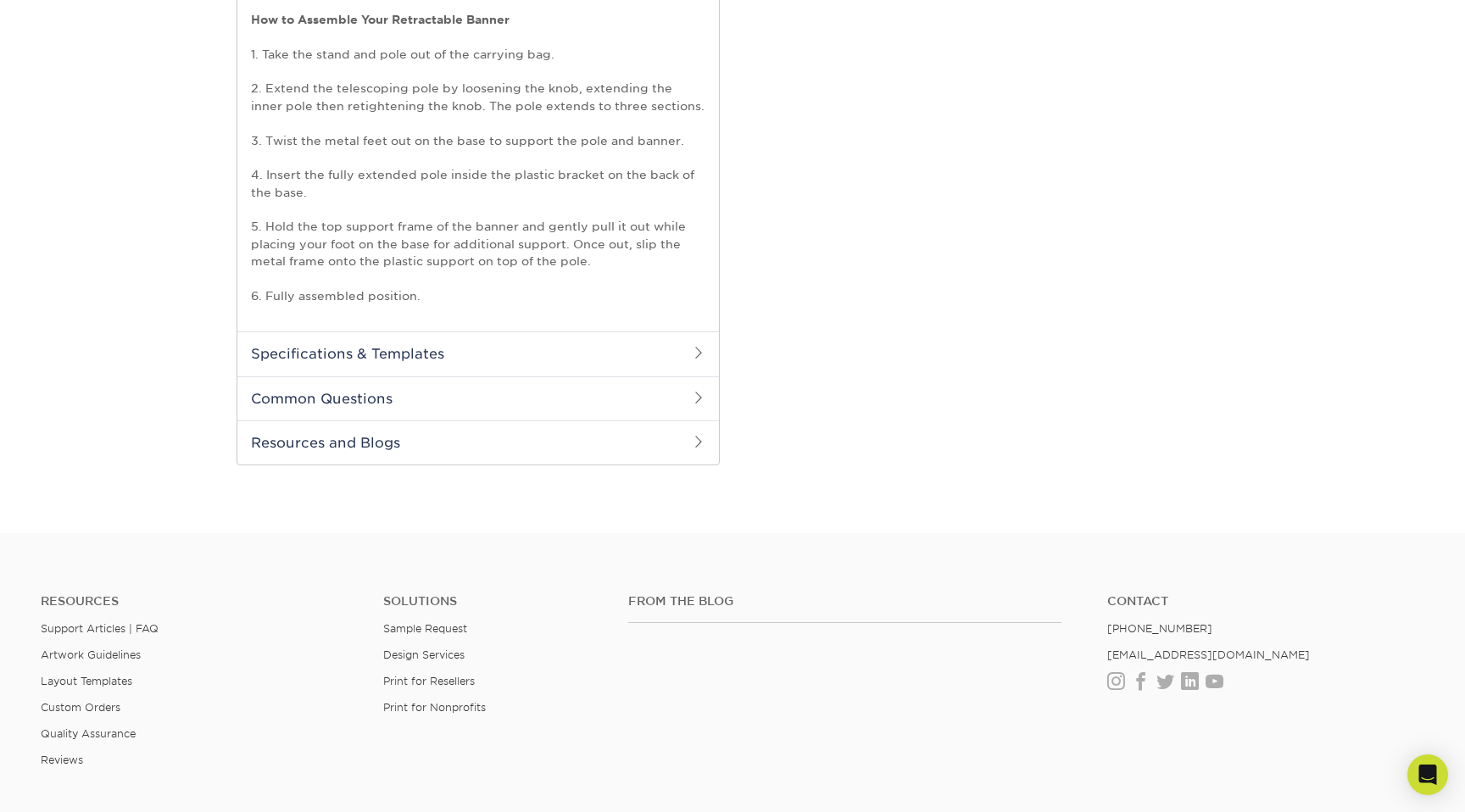
scroll to position [893, 0]
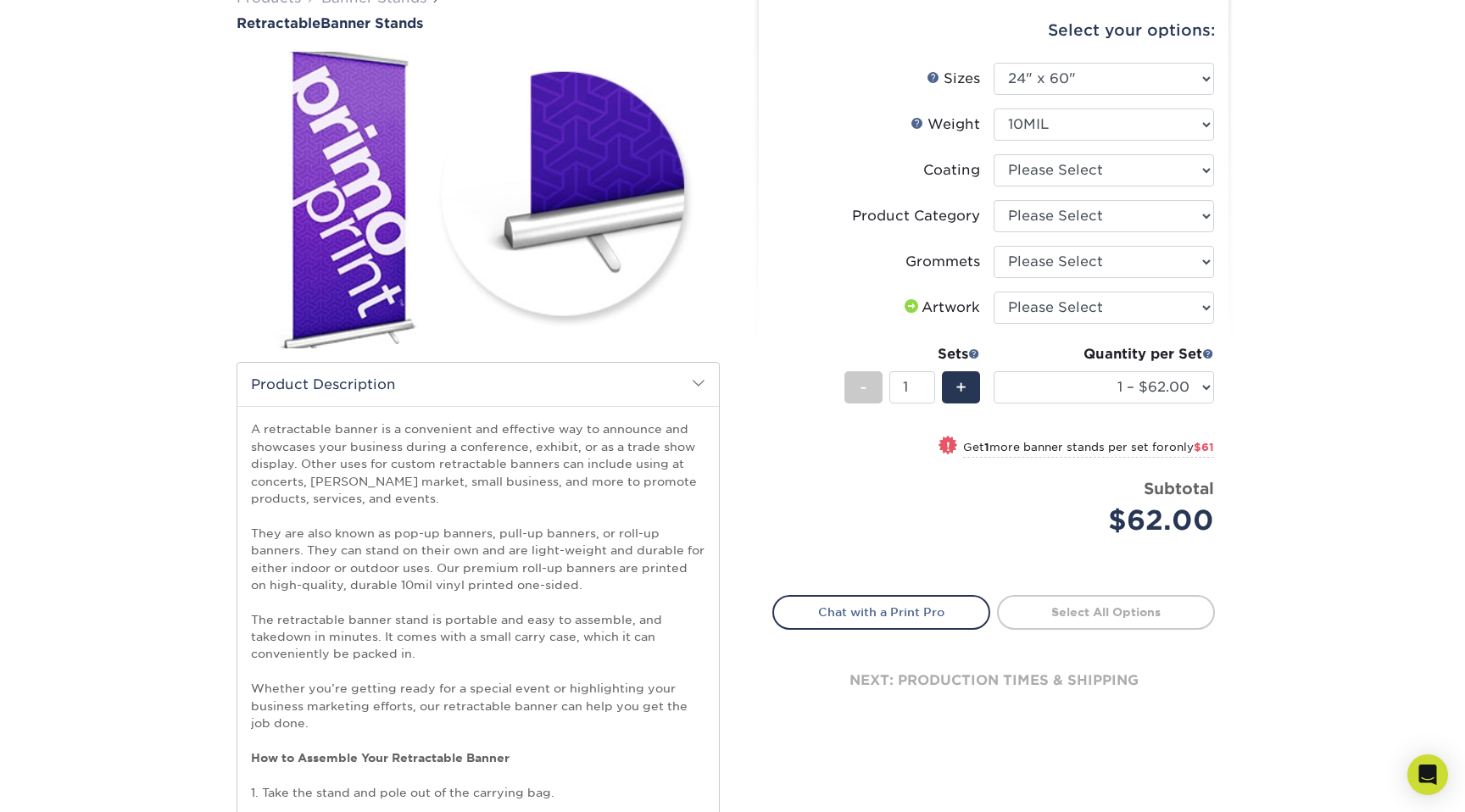
scroll to position [0, 0]
